Goal: Book appointment/travel/reservation

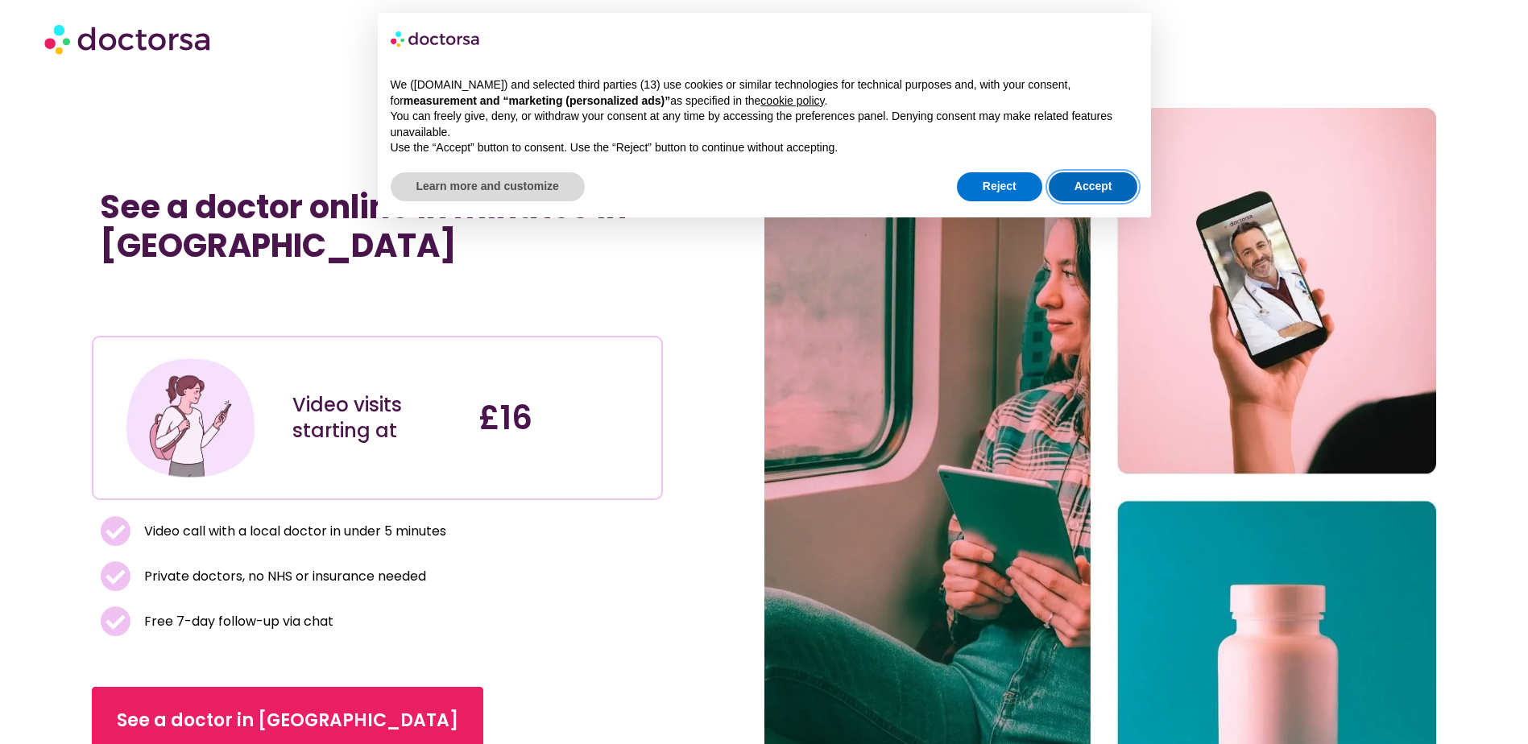
click at [1068, 188] on button "Accept" at bounding box center [1093, 186] width 89 height 29
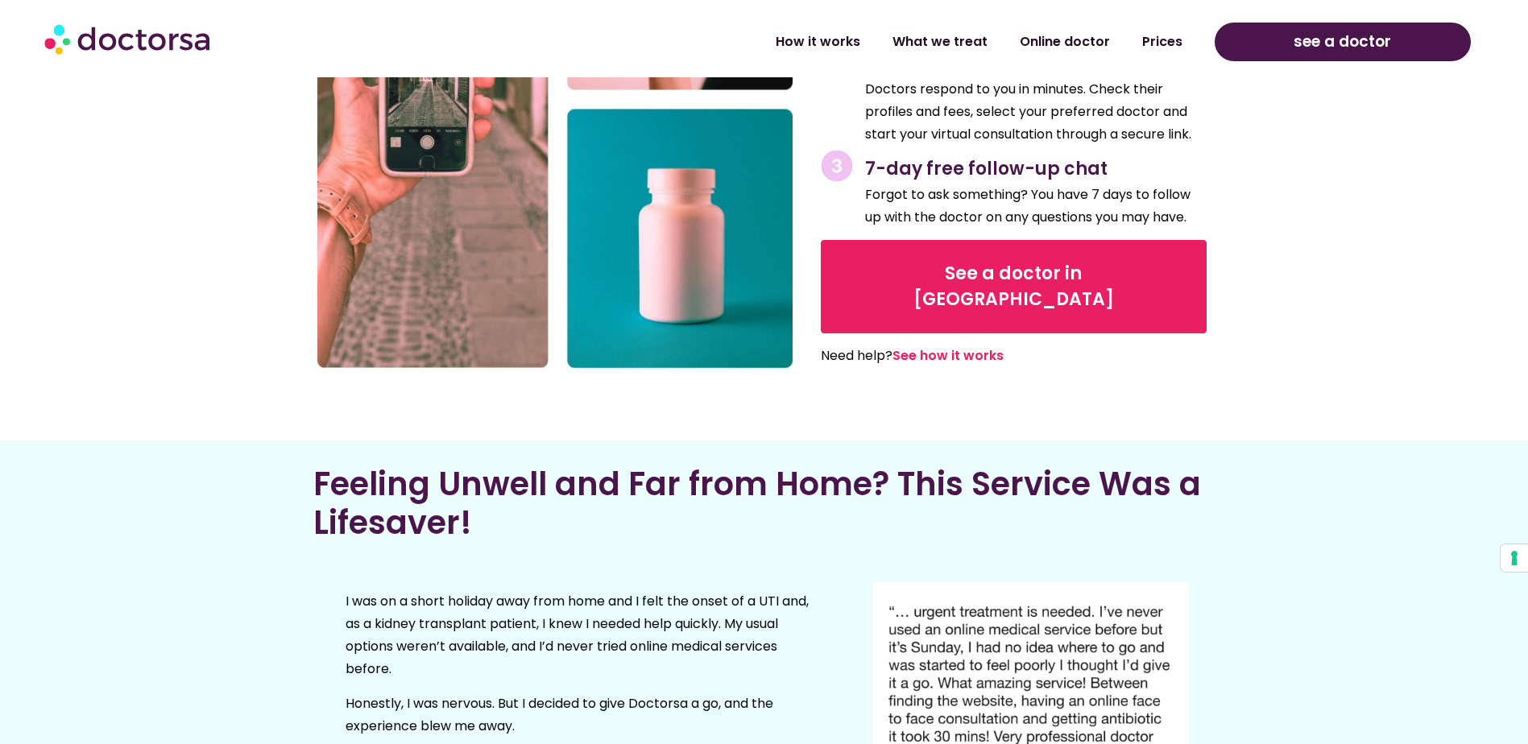
scroll to position [2045, 0]
click at [1170, 41] on link "Prices" at bounding box center [1162, 35] width 72 height 37
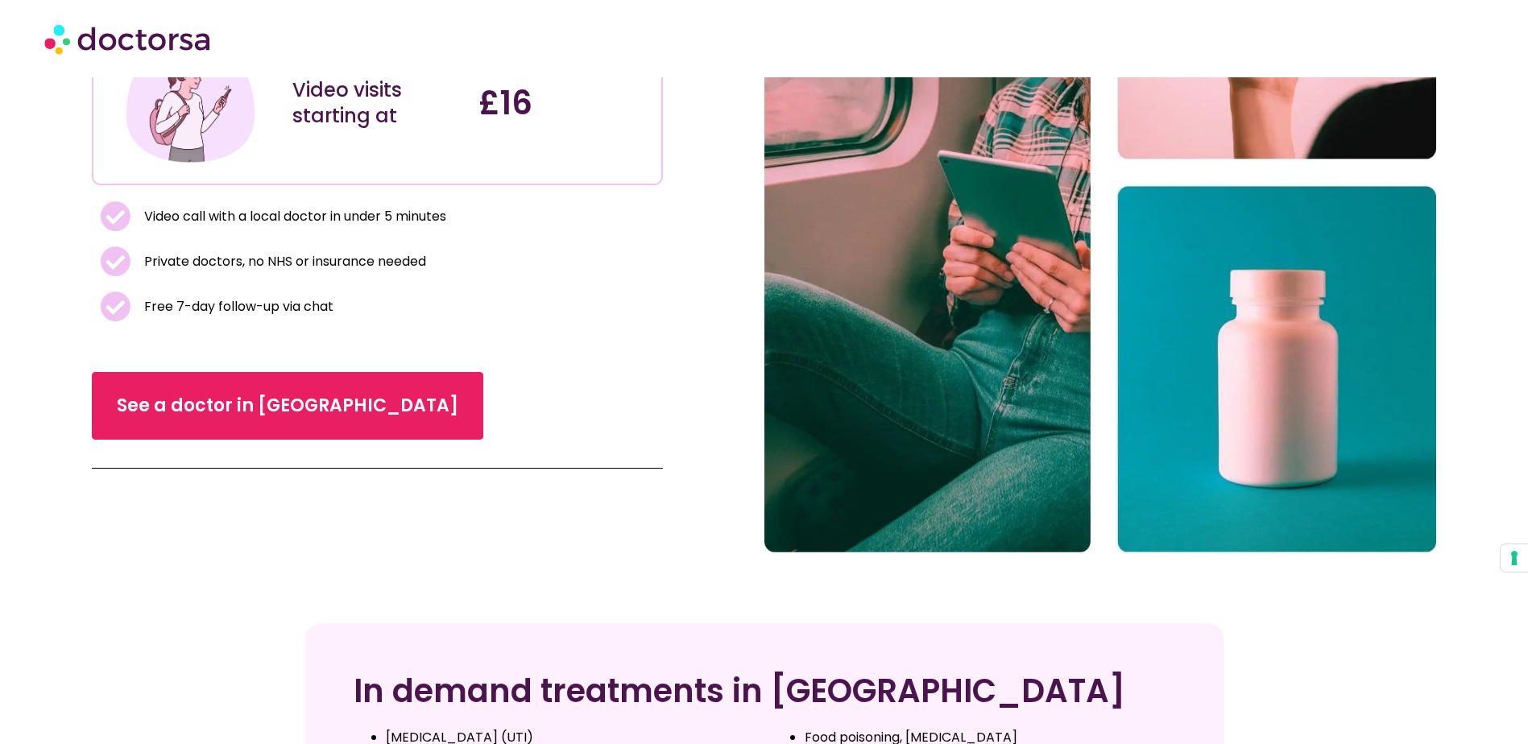
scroll to position [44, 0]
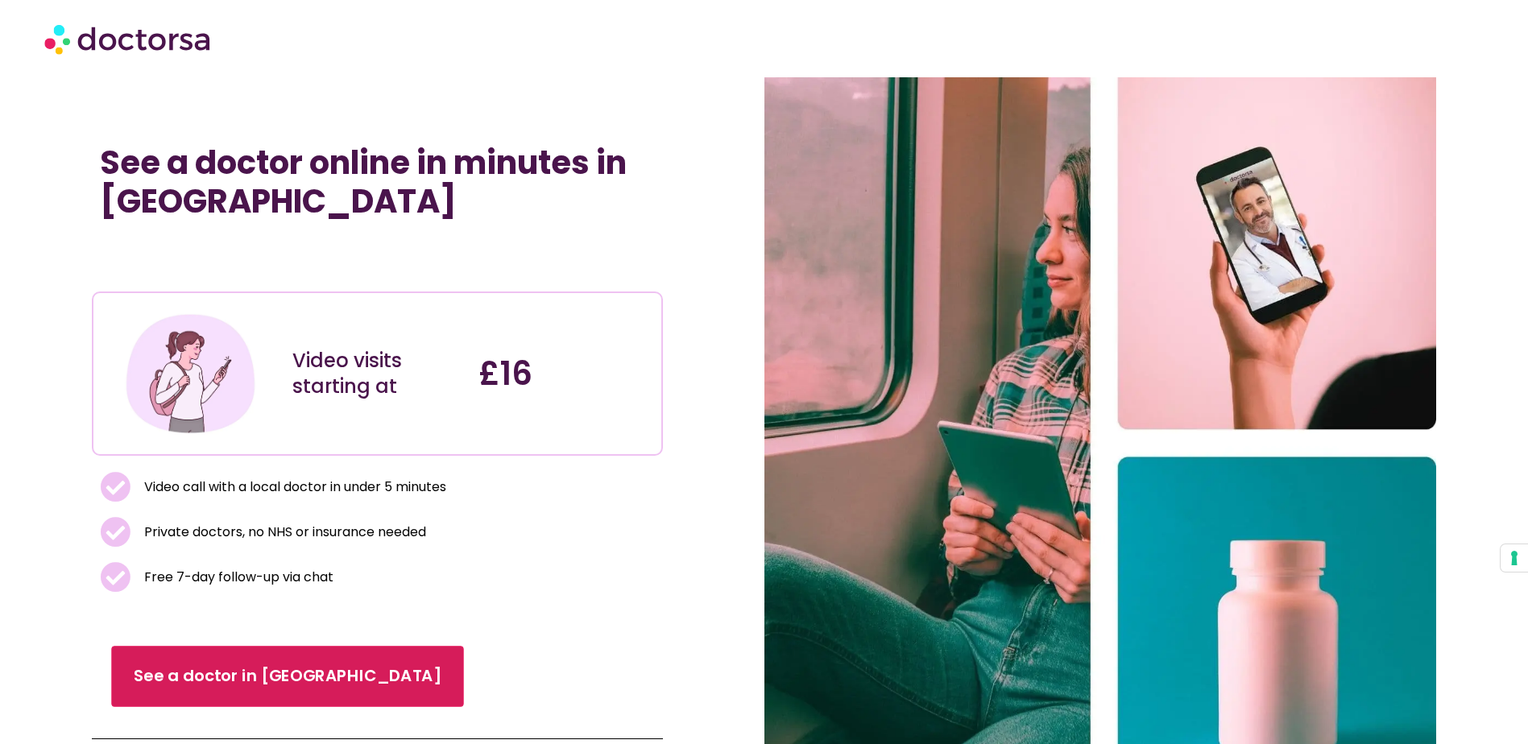
click at [280, 676] on link "See a doctor in UK" at bounding box center [287, 676] width 352 height 61
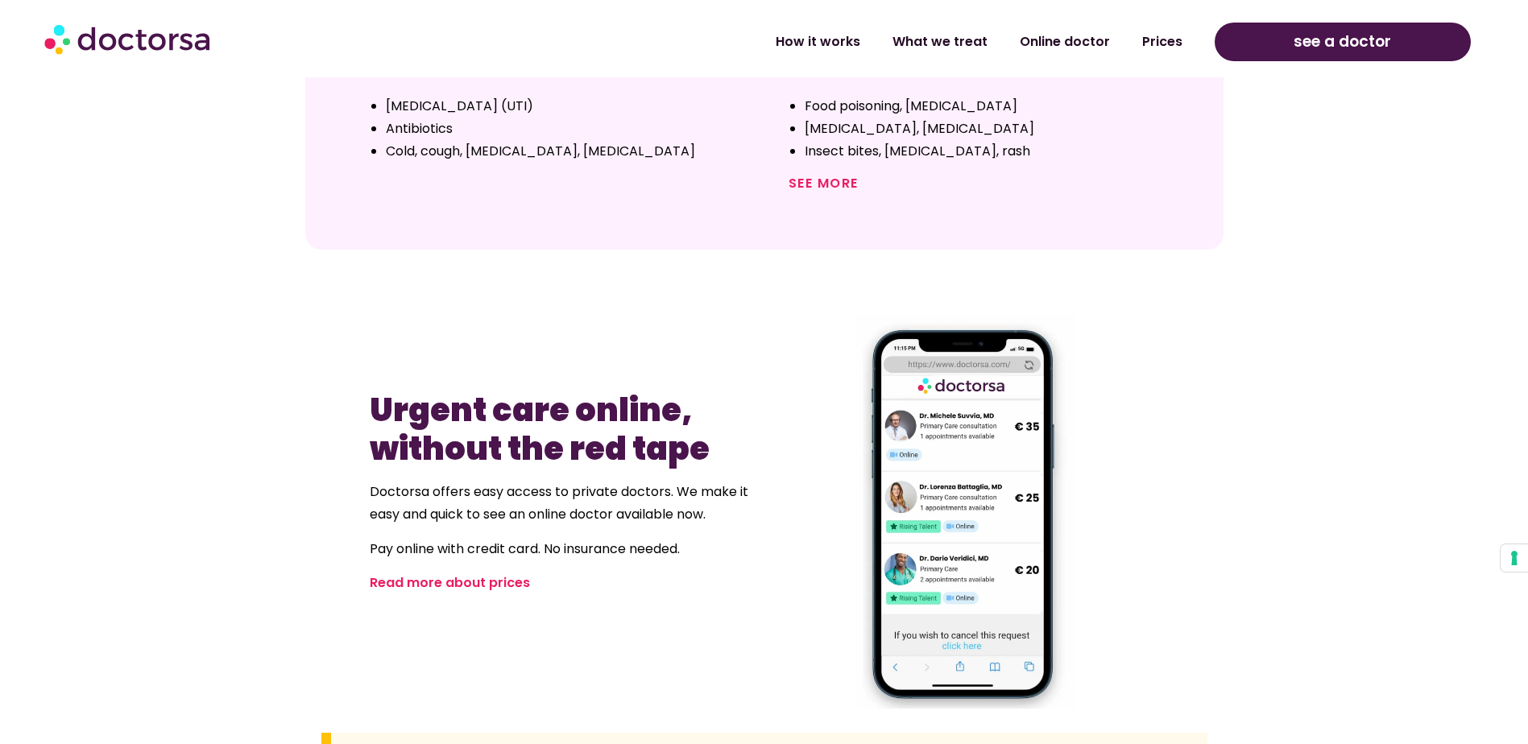
scroll to position [1152, 0]
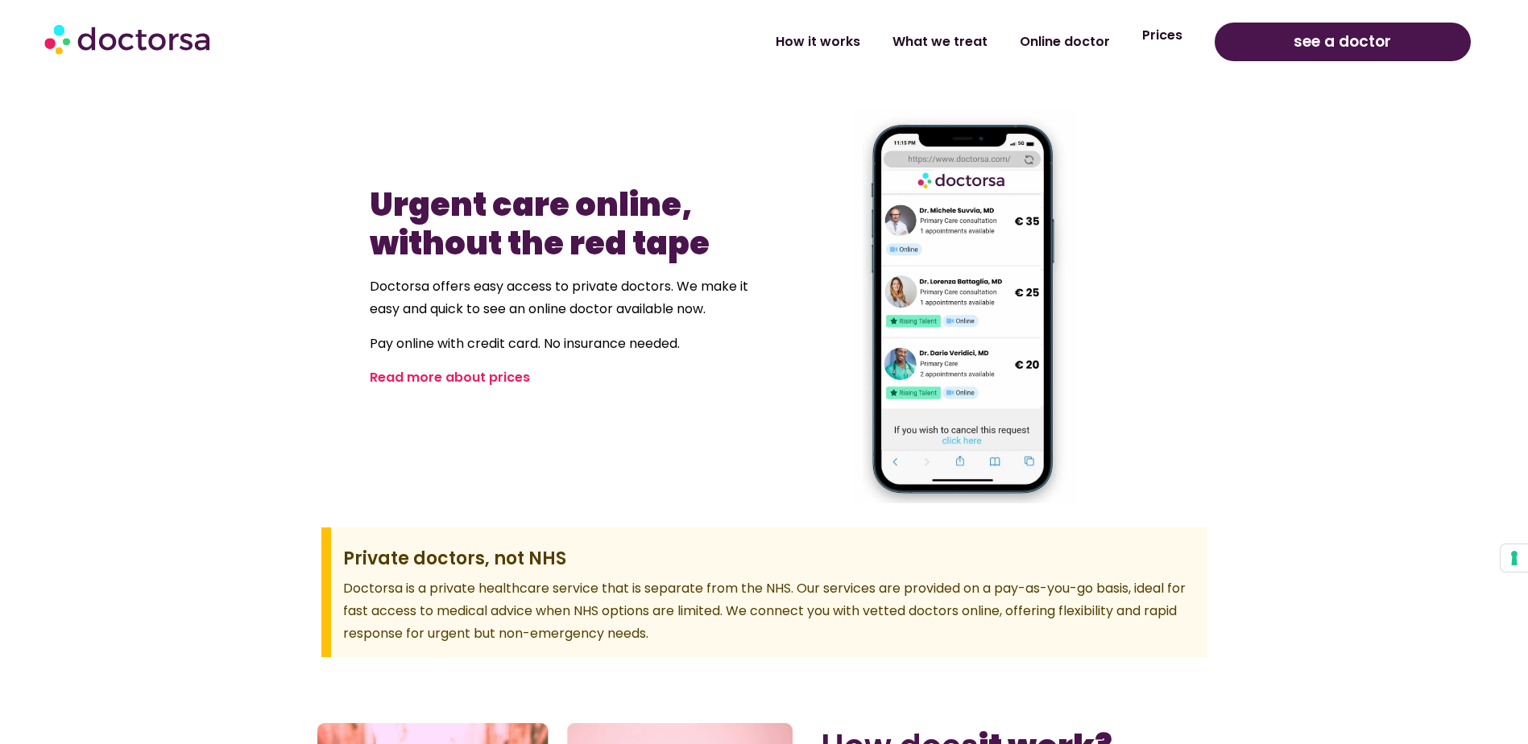
click at [1174, 31] on link "Prices" at bounding box center [1162, 35] width 72 height 37
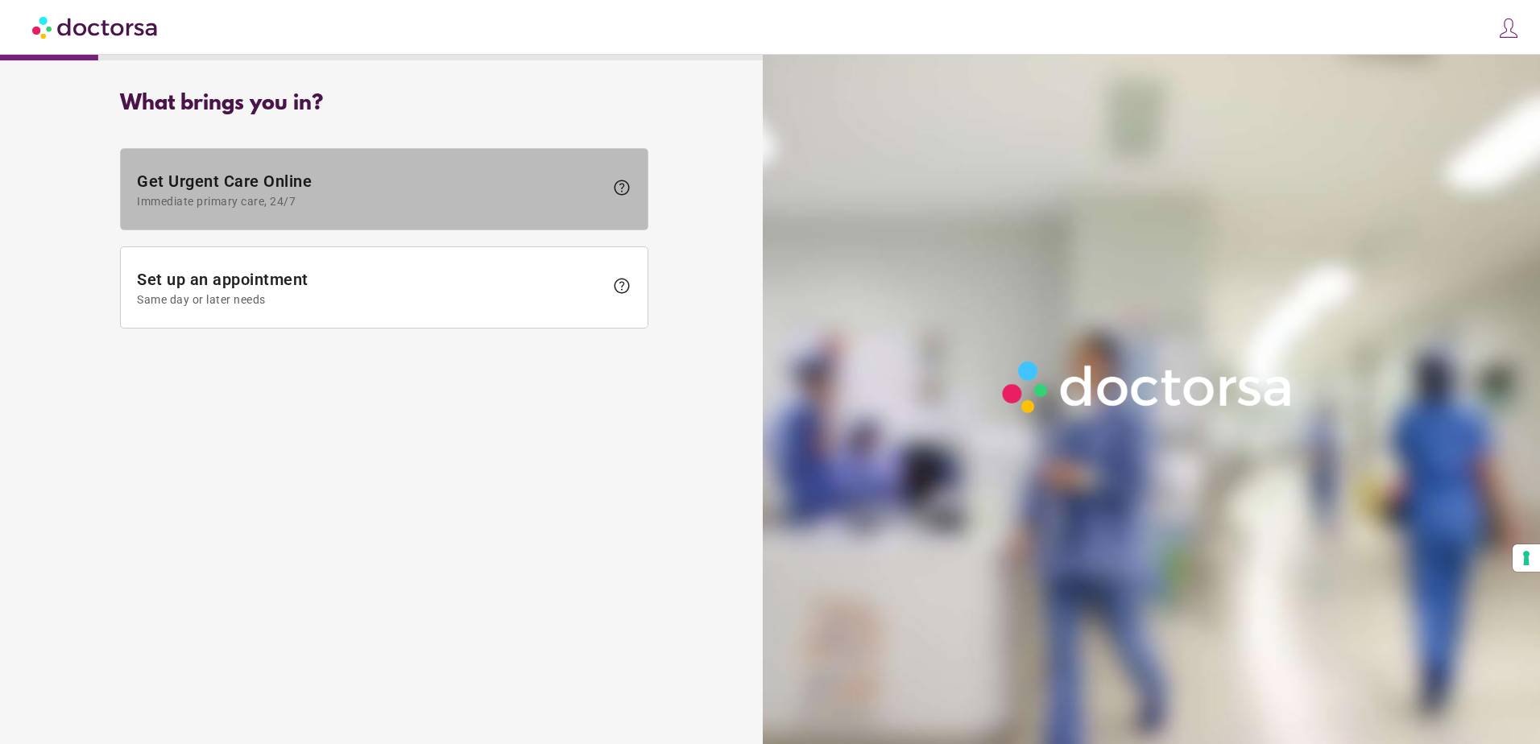
click at [608, 193] on span "help" at bounding box center [617, 189] width 27 height 23
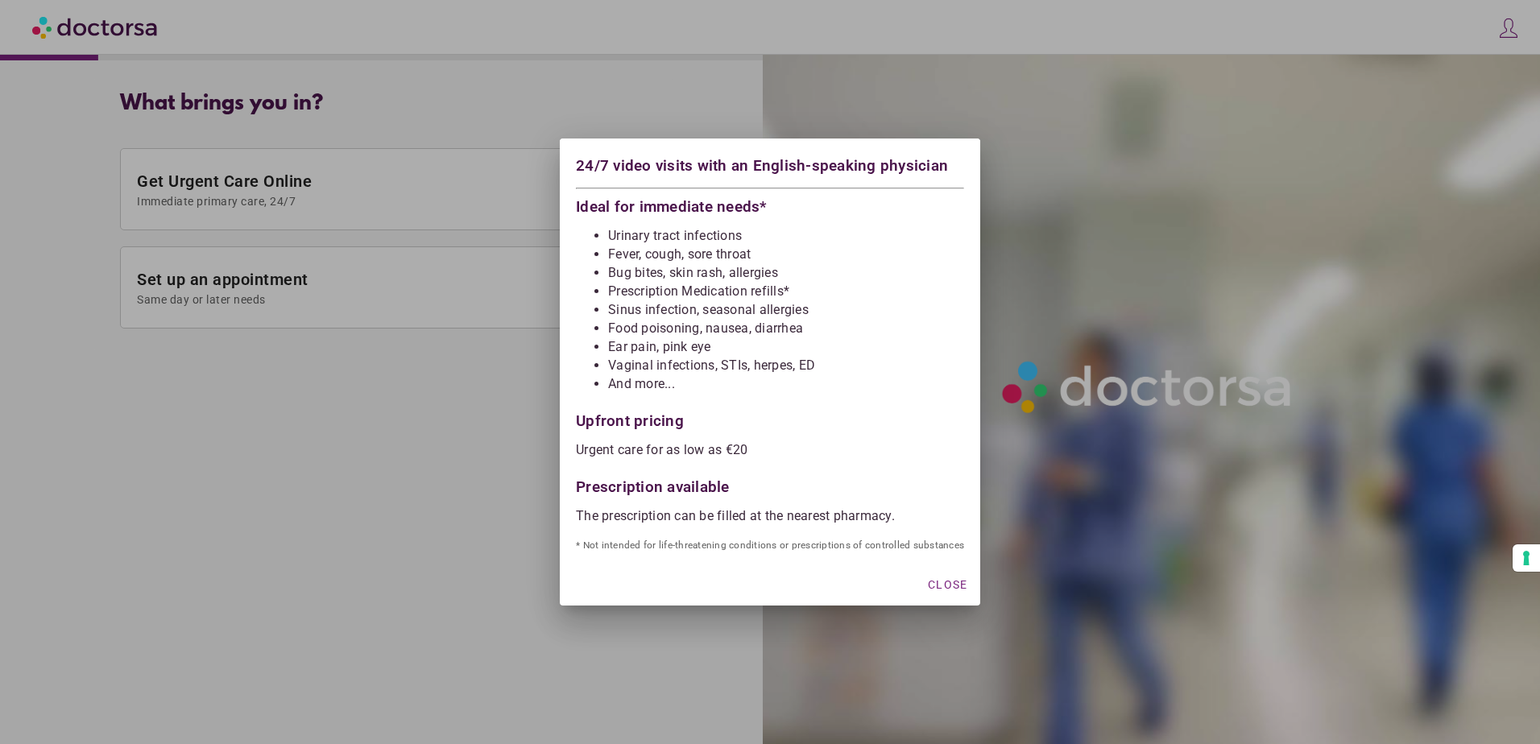
click at [944, 170] on div "24/7 video visits with an English-speaking physician" at bounding box center [770, 168] width 388 height 27
click at [1024, 202] on div at bounding box center [770, 372] width 1540 height 744
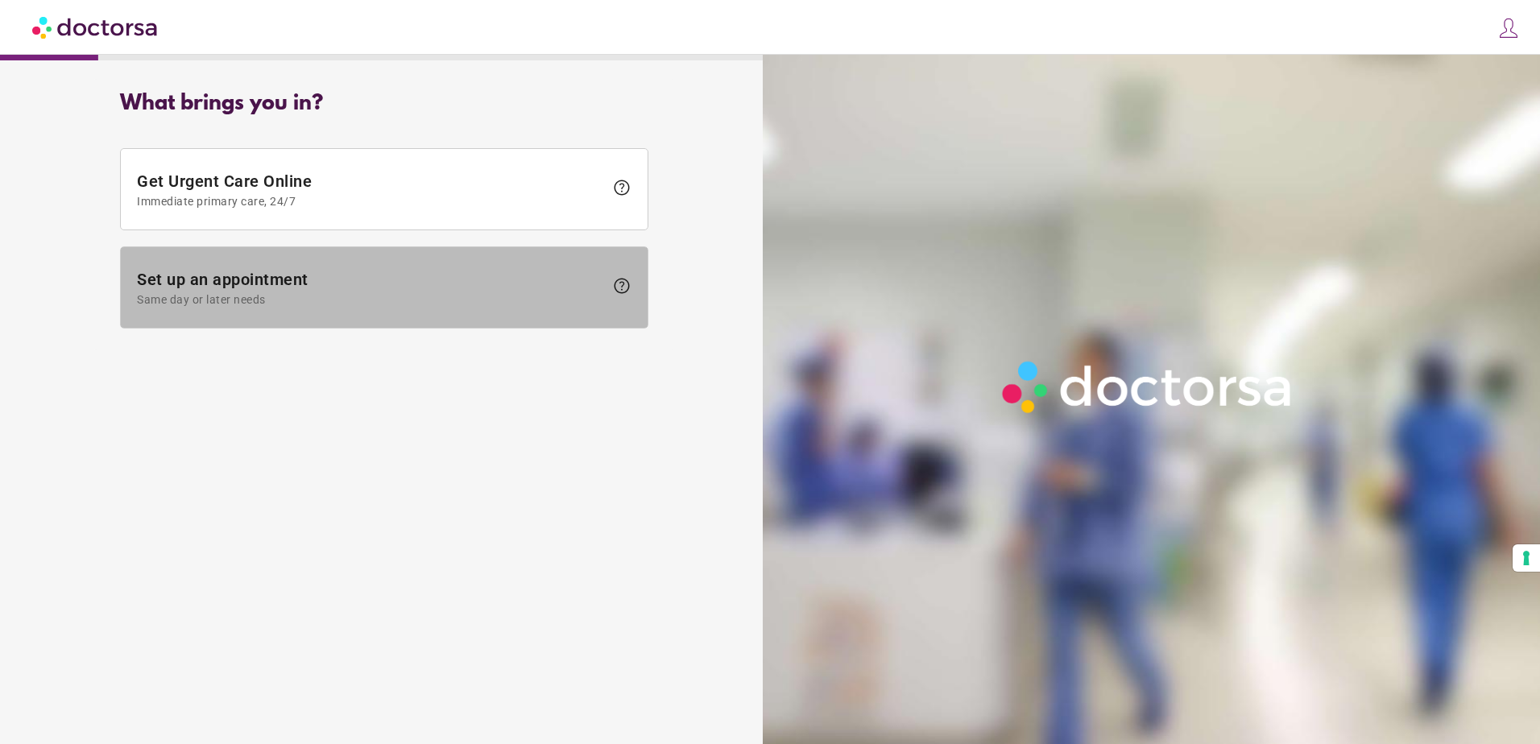
click at [379, 274] on span "Set up an appointment Same day or later needs" at bounding box center [370, 288] width 467 height 36
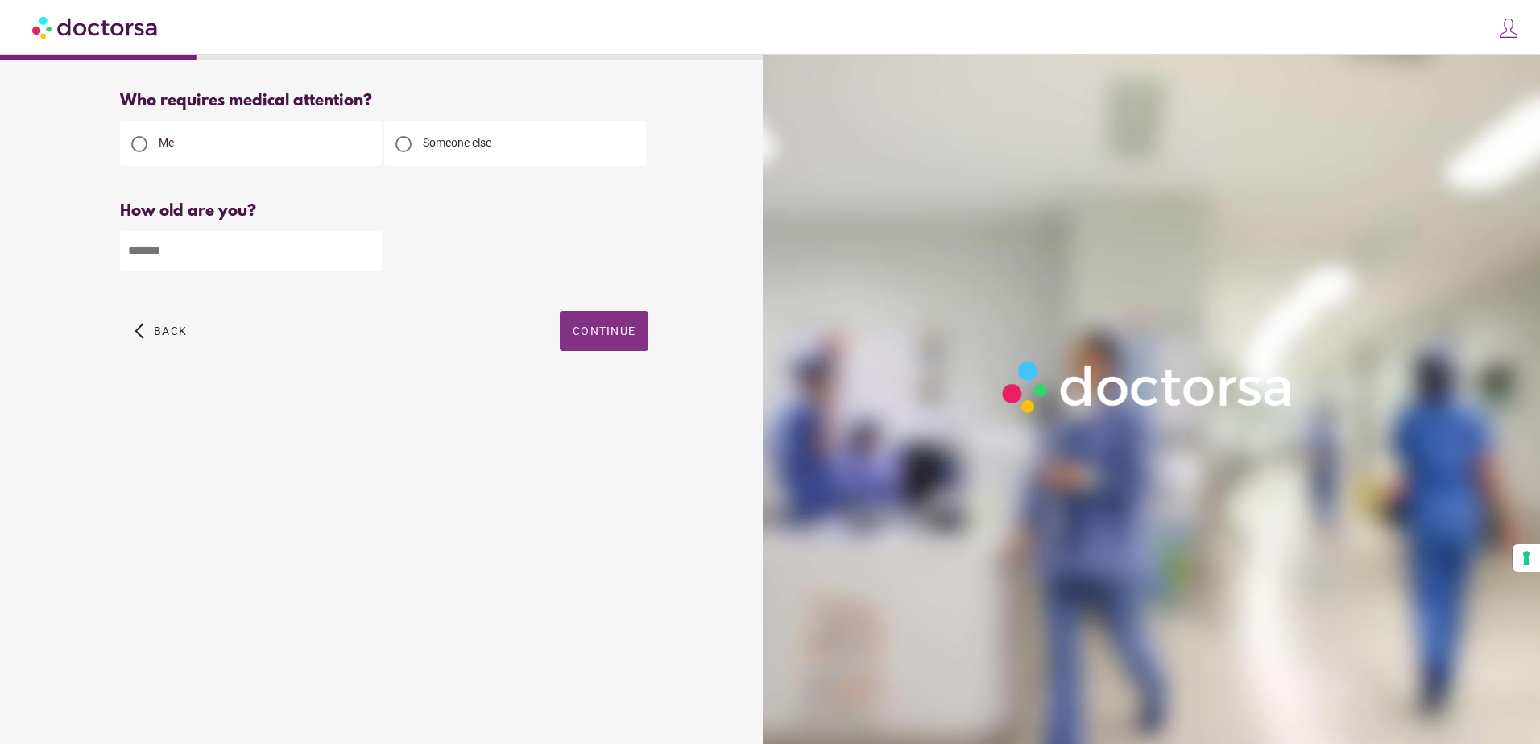
click at [619, 337] on span "Continue" at bounding box center [604, 331] width 63 height 13
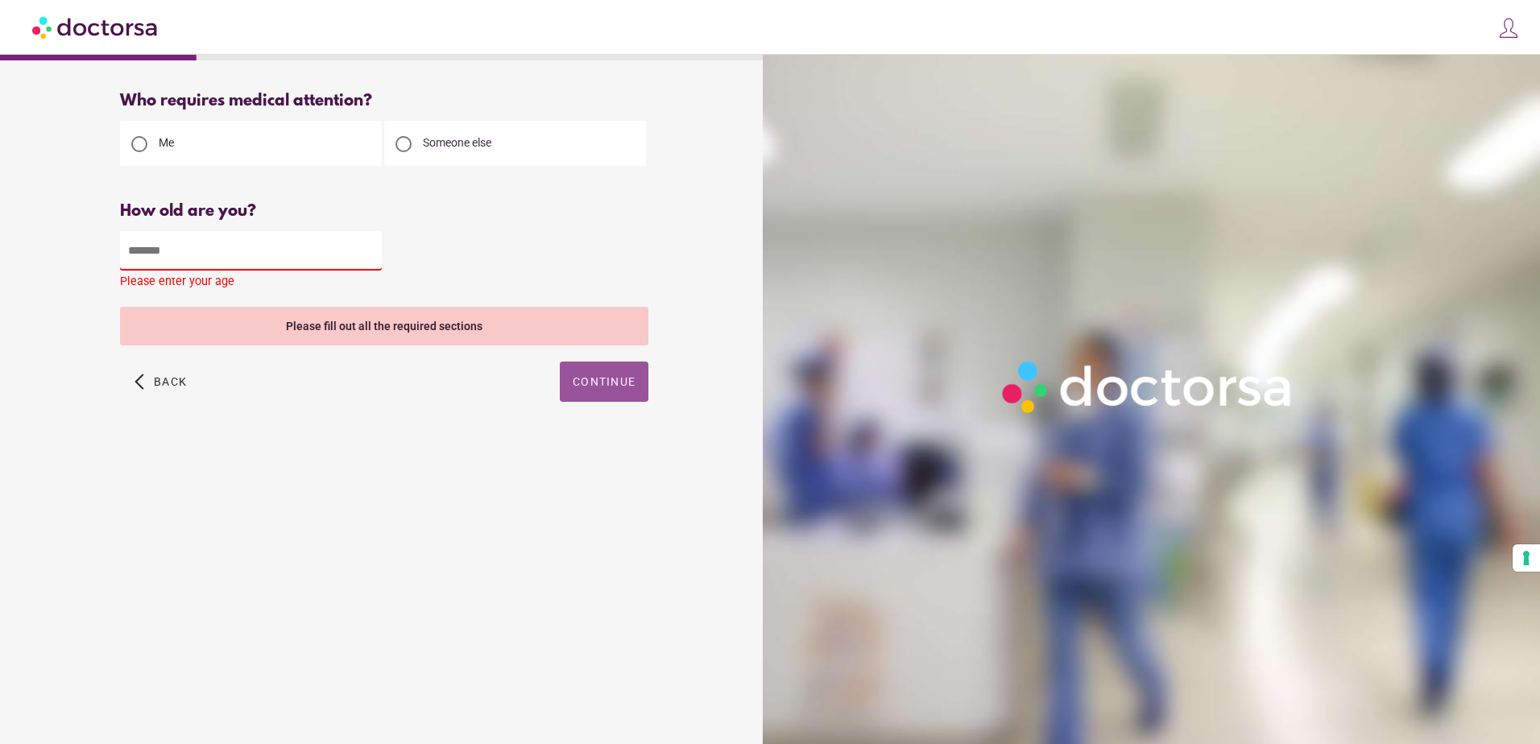
click at [245, 238] on input "number" at bounding box center [251, 250] width 262 height 39
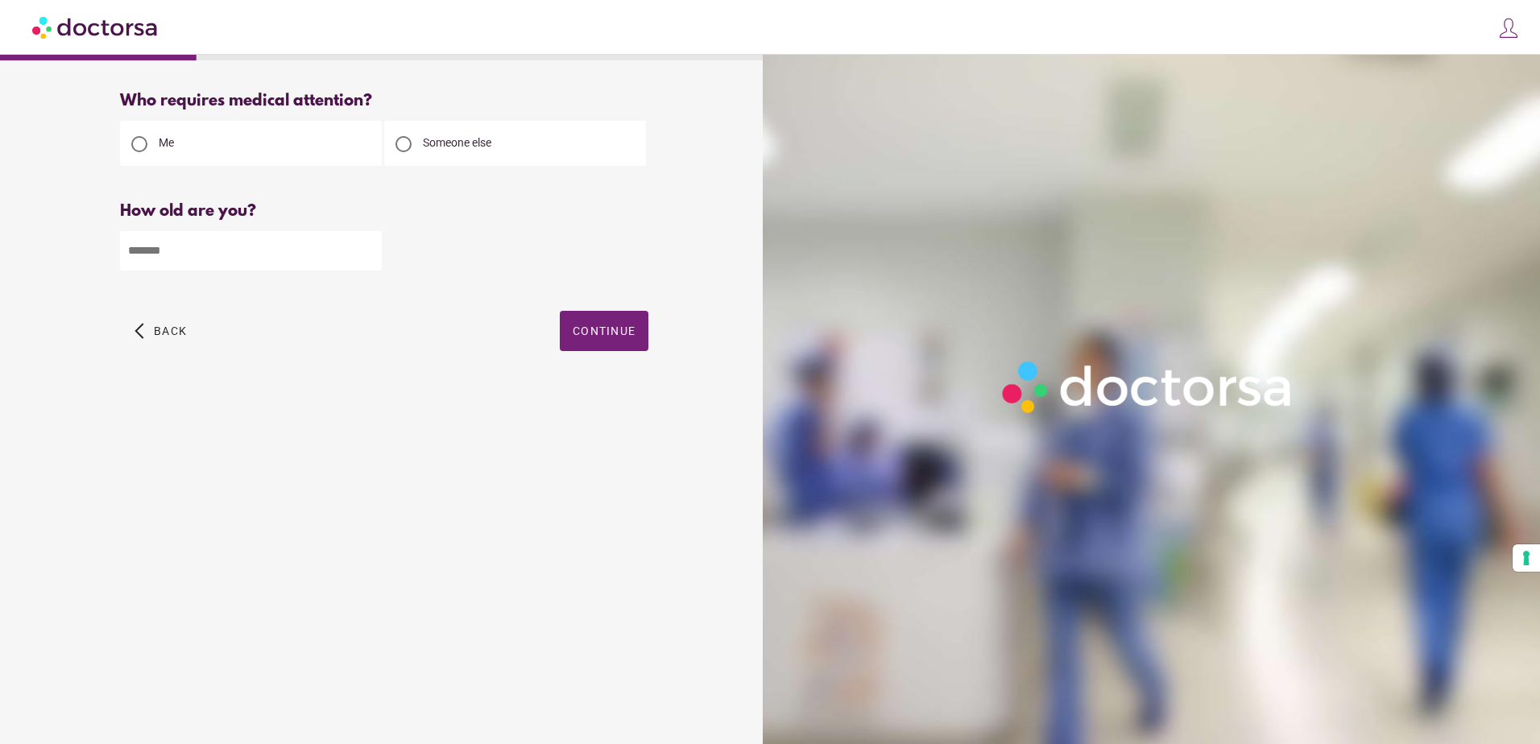
type input "**"
click at [619, 332] on span "Continue" at bounding box center [604, 331] width 63 height 13
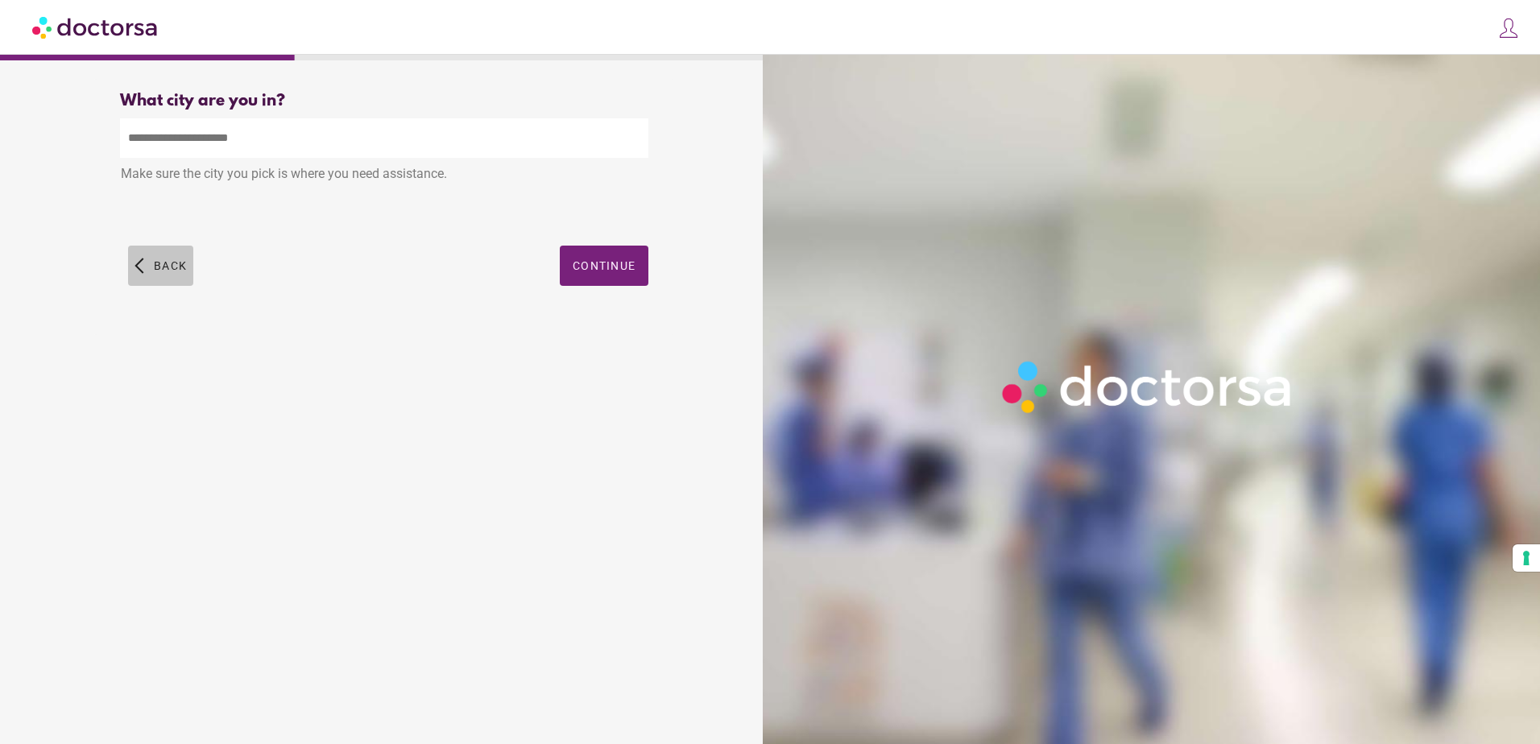
click at [161, 284] on span "button" at bounding box center [160, 266] width 65 height 40
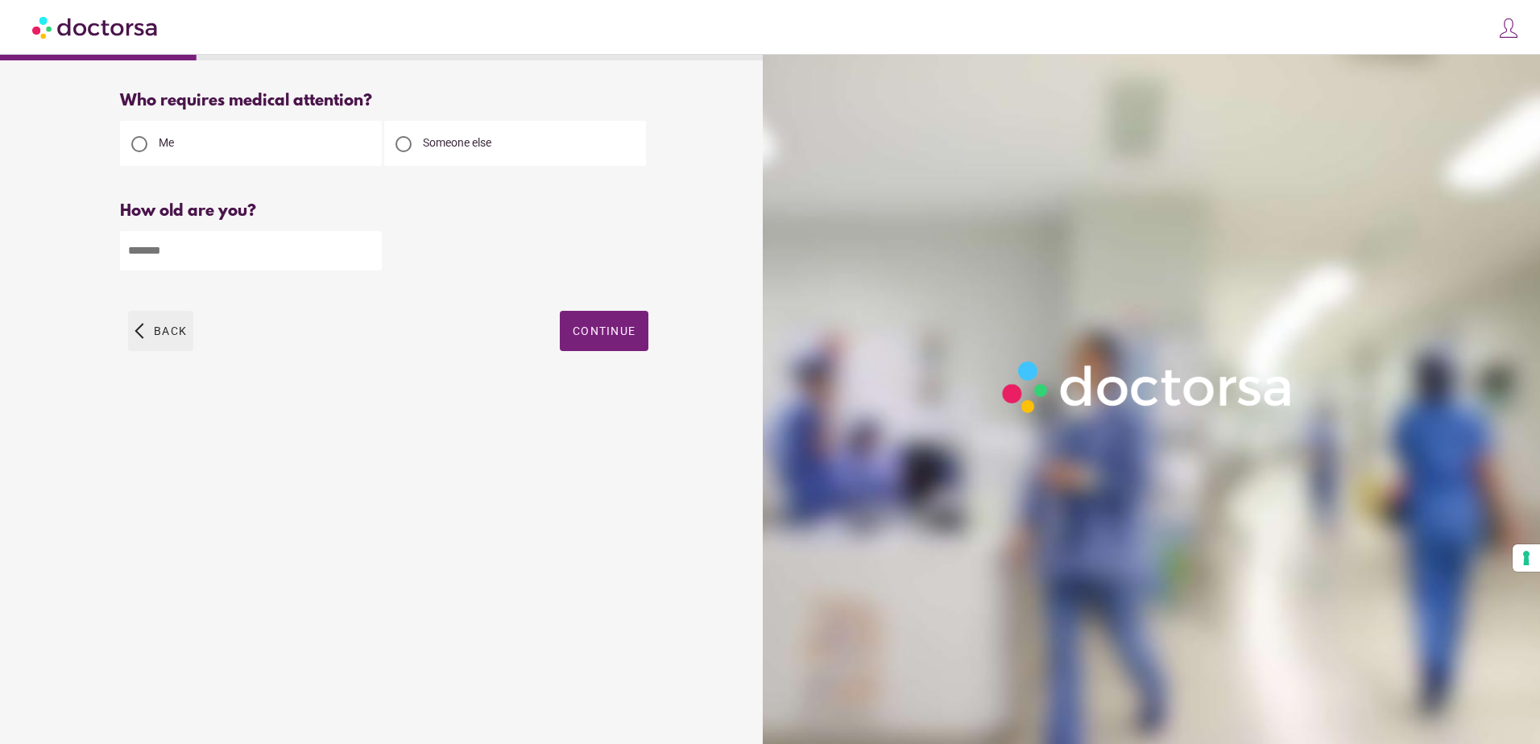
click at [146, 313] on span "button" at bounding box center [160, 331] width 65 height 40
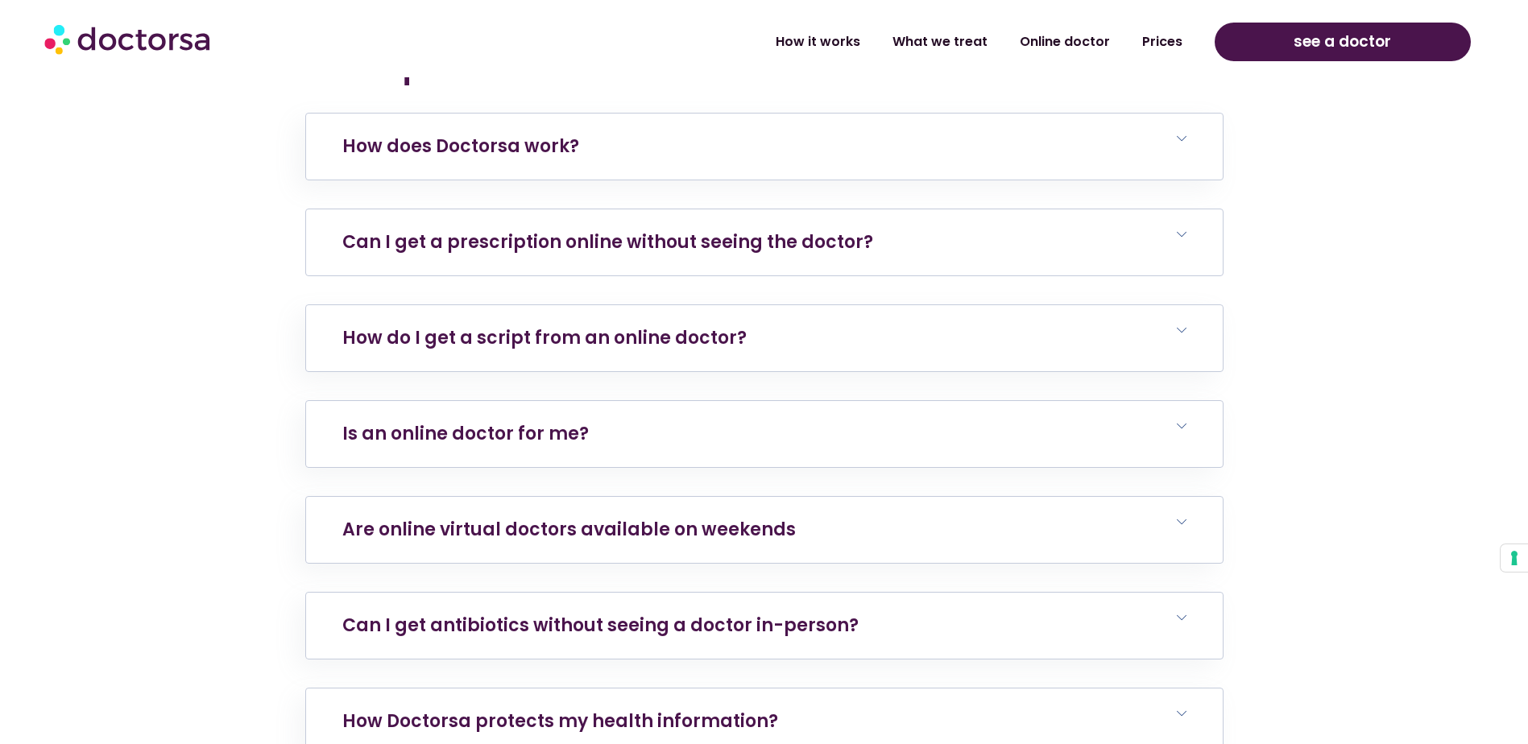
scroll to position [5769, 0]
